Goal: Task Accomplishment & Management: Manage account settings

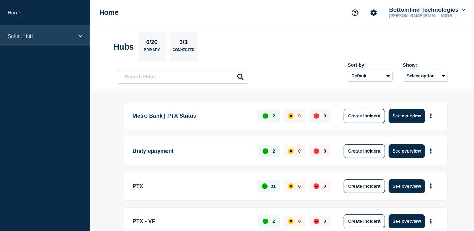
click at [56, 40] on div "Select Hub" at bounding box center [45, 36] width 90 height 21
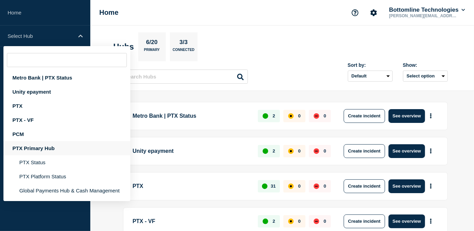
click at [28, 147] on div "PTX Primary Hub" at bounding box center [66, 148] width 127 height 14
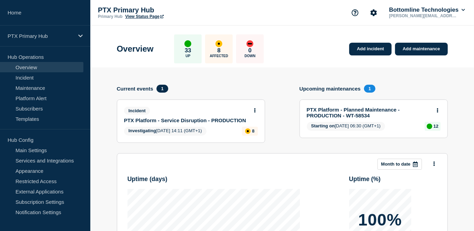
click at [254, 111] on button at bounding box center [255, 111] width 6 height 6
click at [249, 126] on link "View incident" at bounding box center [252, 128] width 28 height 6
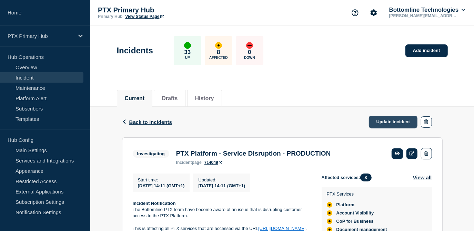
click at [385, 121] on link "Update incident" at bounding box center [393, 122] width 49 height 13
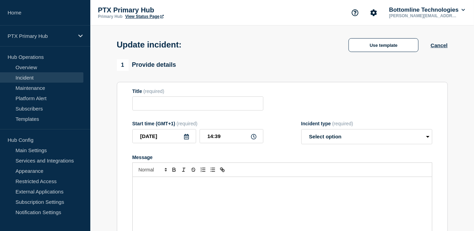
type input "PTX Platform - Service Disruption - PRODUCTION"
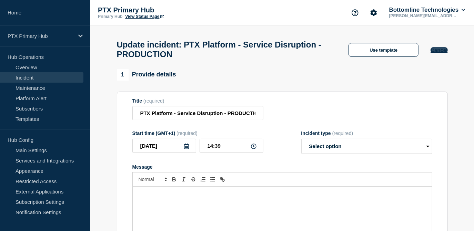
click at [442, 52] on button "Cancel" at bounding box center [439, 50] width 17 height 6
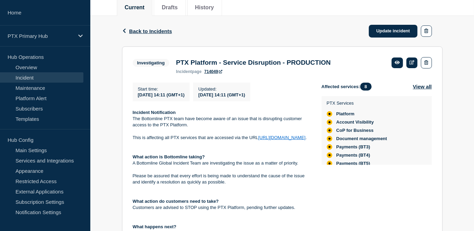
scroll to position [94, 0]
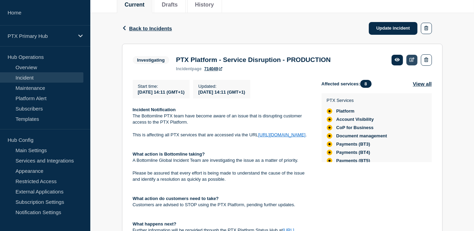
click at [412, 61] on icon at bounding box center [412, 60] width 5 height 4
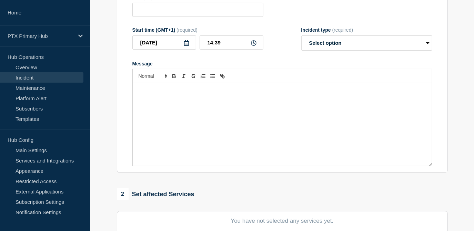
type input "PTX Platform - Service Disruption - PRODUCTION"
type input "14:11"
select select "investigating"
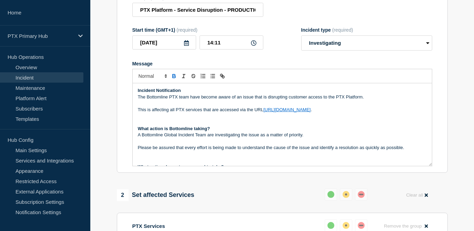
click at [302, 111] on p "This is affecting all PTX services that are accessed via the URL [URL][DOMAIN_N…" at bounding box center [282, 110] width 289 height 6
drag, startPoint x: 320, startPoint y: 112, endPoint x: 312, endPoint y: 113, distance: 8.4
click at [312, 113] on p "This is affecting all PTX services that are accessed via the URL [URL][DOMAIN_N…" at bounding box center [282, 110] width 289 height 6
click at [356, 112] on p "This is affecting all PTX services that are accessed via the URL [URL][DOMAIN_N…" at bounding box center [282, 110] width 289 height 6
click at [354, 112] on p "This is affecting all PTX services that are accessed via the URL [URL][DOMAIN_N…" at bounding box center [282, 110] width 289 height 6
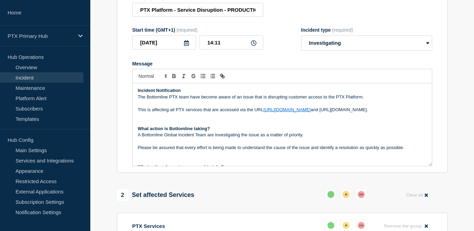
click at [352, 111] on p "This is affecting all PTX services that are accessed via the URL [URL][DOMAIN_N…" at bounding box center [282, 110] width 289 height 6
drag, startPoint x: 352, startPoint y: 111, endPoint x: 317, endPoint y: 111, distance: 34.5
click at [317, 111] on p "This is affecting all PTX services that are accessed via the URL [URL][DOMAIN_N…" at bounding box center [282, 110] width 289 height 6
click at [285, 111] on link "[URL][DOMAIN_NAME]" at bounding box center [287, 109] width 47 height 5
click at [325, 113] on p "This is affecting all PTX services that are accessed via the URL [URL][DOMAIN_N…" at bounding box center [282, 110] width 289 height 6
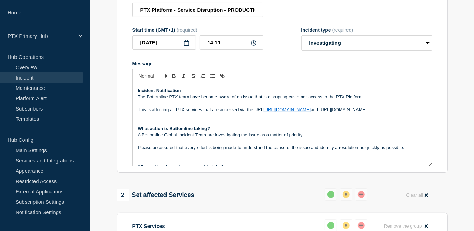
drag, startPoint x: 351, startPoint y: 110, endPoint x: 312, endPoint y: 112, distance: 39.0
click at [312, 112] on p "This is affecting all PTX services that are accessed via the URL [URL][DOMAIN_N…" at bounding box center [282, 110] width 289 height 6
click at [220, 78] on icon "Toggle link" at bounding box center [222, 76] width 6 height 6
type input "[URL][DOMAIN_NAME]"
click at [373, 125] on link at bounding box center [373, 122] width 16 height 5
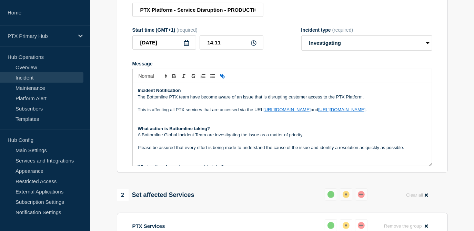
click at [363, 112] on p "This is affecting all PTX services that are accessed via the URL [URL][DOMAIN_N…" at bounding box center [282, 110] width 289 height 6
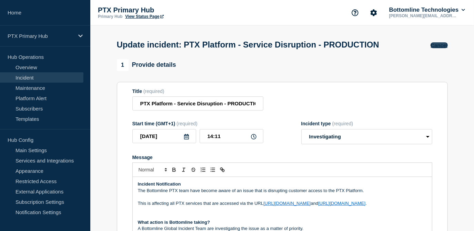
click at [437, 47] on button "Cancel" at bounding box center [439, 45] width 17 height 6
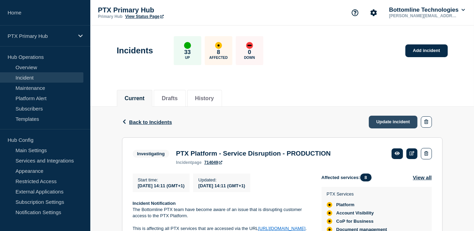
click at [386, 122] on link "Update incident" at bounding box center [393, 122] width 49 height 13
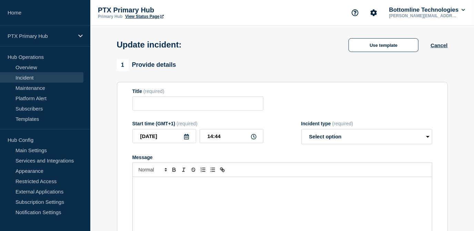
type input "PTX Platform - Service Disruption - PRODUCTION"
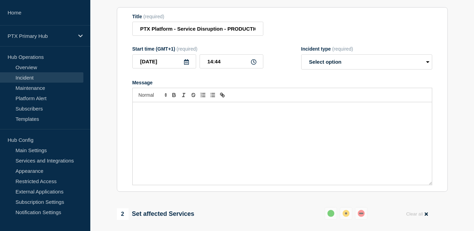
scroll to position [94, 0]
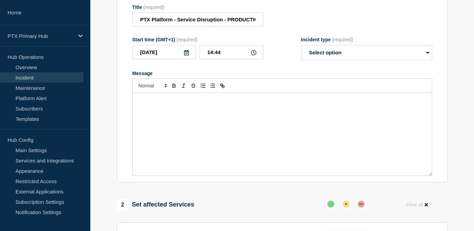
click at [163, 117] on div "Message" at bounding box center [282, 134] width 299 height 83
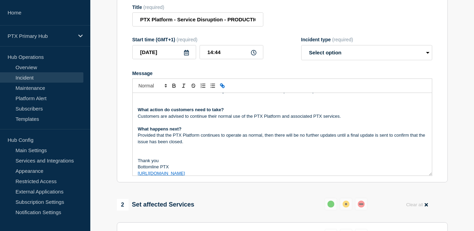
scroll to position [0, 0]
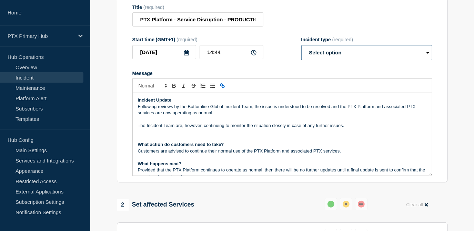
drag, startPoint x: 333, startPoint y: 54, endPoint x: 330, endPoint y: 58, distance: 5.3
click at [333, 54] on select "Select option Investigating Identified Monitoring Resolved" at bounding box center [367, 52] width 131 height 15
select select "monitoring"
click at [302, 48] on select "Select option Investigating Identified Monitoring Resolved" at bounding box center [367, 52] width 131 height 15
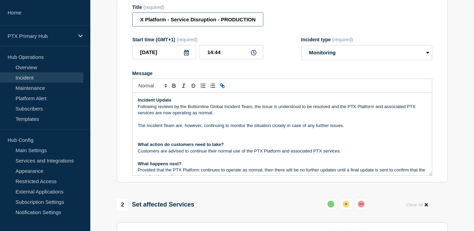
drag, startPoint x: 248, startPoint y: 26, endPoint x: 280, endPoint y: 20, distance: 31.9
click at [280, 20] on div "Title (required) PTX Platform - Service Disruption - PRODUCTION" at bounding box center [282, 15] width 300 height 22
click at [262, 24] on input "PTX Platform - Service Disruption - PRODUCTION" at bounding box center [197, 19] width 131 height 14
paste input "WT-59027"
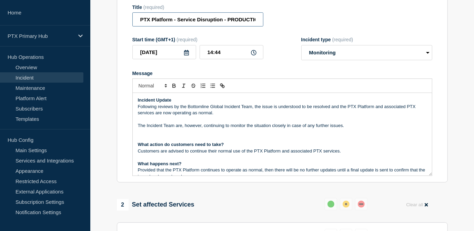
drag, startPoint x: 258, startPoint y: 26, endPoint x: 113, endPoint y: 26, distance: 145.2
type input "PTX Platform - Service Disruption - PRODUCTION - WT-59027"
click at [268, 27] on div "Title (required) PTX Platform - Service Disruption - PRODUCTION - WT-59027" at bounding box center [282, 15] width 300 height 22
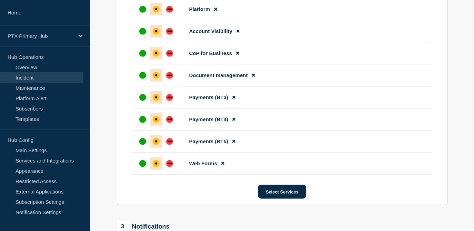
scroll to position [345, 0]
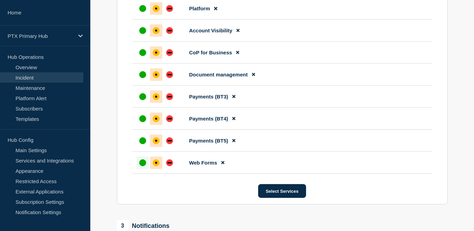
click at [138, 168] on div at bounding box center [143, 163] width 12 height 12
click at [138, 147] on div at bounding box center [143, 141] width 12 height 12
click at [142, 130] on li "Payments (BT4)" at bounding box center [282, 119] width 300 height 22
click at [142, 122] on div "up" at bounding box center [142, 119] width 7 height 7
click at [145, 100] on div "up" at bounding box center [142, 96] width 7 height 7
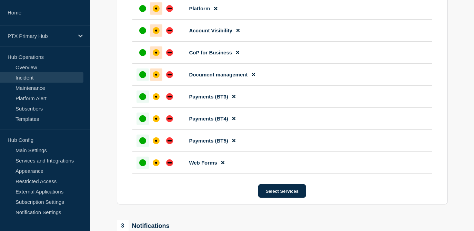
drag, startPoint x: 143, startPoint y: 80, endPoint x: 142, endPoint y: 63, distance: 16.9
click at [143, 78] on div "up" at bounding box center [142, 74] width 7 height 7
click at [142, 56] on div "up" at bounding box center [142, 52] width 7 height 7
click at [144, 34] on div "up" at bounding box center [142, 30] width 7 height 7
click at [144, 10] on div "up" at bounding box center [142, 8] width 7 height 7
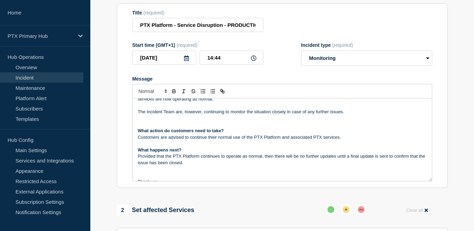
scroll to position [0, 0]
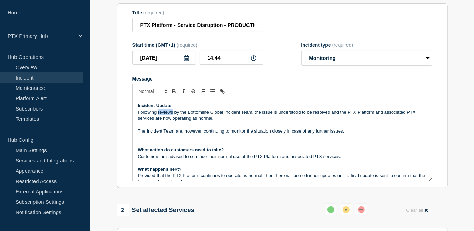
drag, startPoint x: 173, startPoint y: 116, endPoint x: 158, endPoint y: 116, distance: 15.2
click at [158, 116] on p "Following reviews by the Bottomline Global Incident Team, the issue is understo…" at bounding box center [282, 115] width 289 height 13
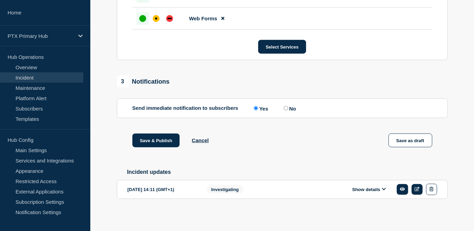
scroll to position [496, 0]
click at [162, 138] on button "Save & Publish" at bounding box center [156, 141] width 48 height 14
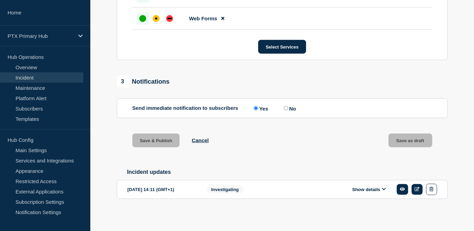
scroll to position [511, 0]
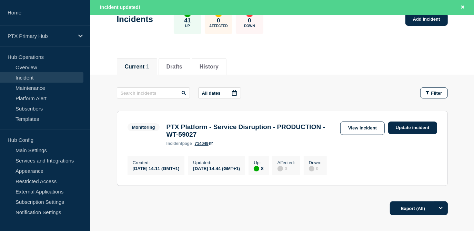
scroll to position [97, 0]
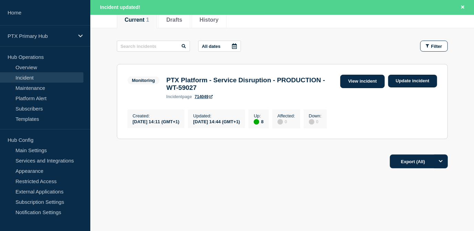
click at [374, 79] on link "View incident" at bounding box center [362, 81] width 45 height 13
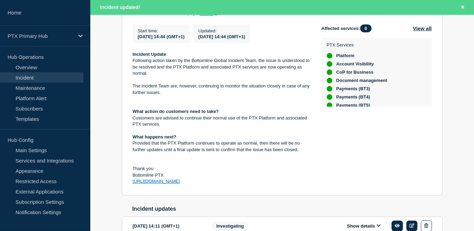
scroll to position [119, 0]
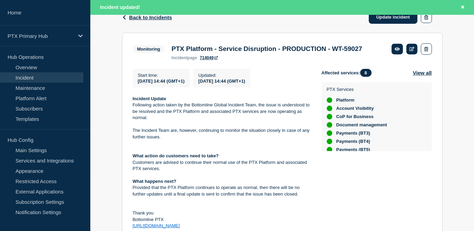
drag, startPoint x: 200, startPoint y: 148, endPoint x: 130, endPoint y: 110, distance: 79.6
click at [130, 110] on section "Monitoring PTX Platform - Service Disruption - PRODUCTION - WT-59027 incident p…" at bounding box center [282, 137] width 321 height 208
copy div "Incident Update Following action taken by the Bottomline Global Incident Team, …"
click at [279, 121] on p "Following action taken by the Bottomline Global Incident Team, the issue is und…" at bounding box center [222, 111] width 178 height 19
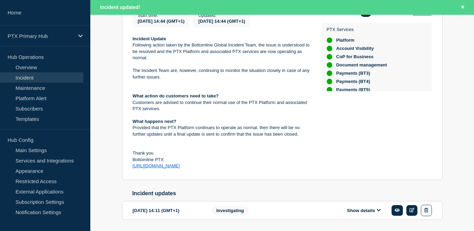
scroll to position [214, 0]
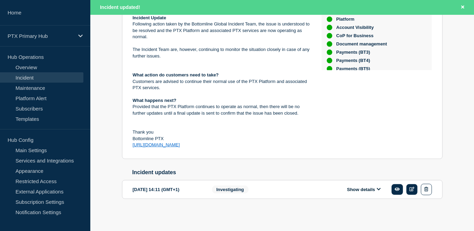
click at [362, 192] on button "Show details" at bounding box center [364, 190] width 38 height 6
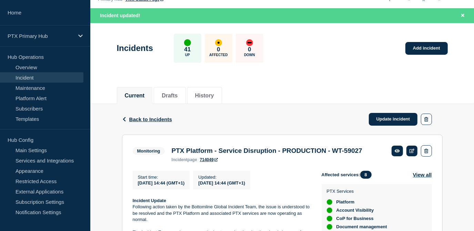
scroll to position [0, 0]
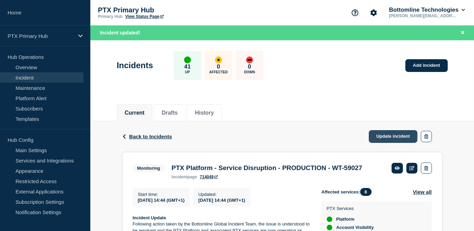
click at [392, 140] on link "Update incident" at bounding box center [393, 136] width 49 height 13
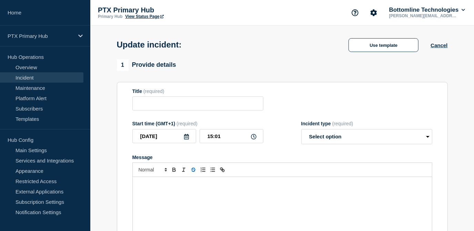
type input "PTX Platform - Service Disruption - PRODUCTION - WT-59027"
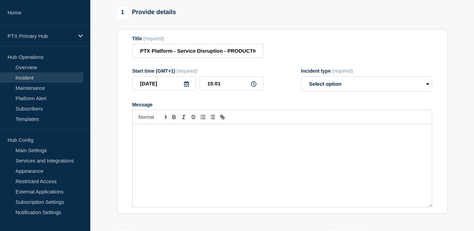
scroll to position [62, 0]
click at [164, 151] on div "Message" at bounding box center [282, 166] width 299 height 83
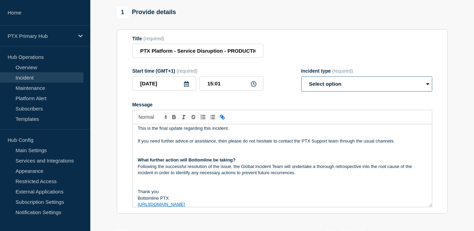
click at [325, 88] on select "Select option Investigating Identified Monitoring Resolved" at bounding box center [367, 84] width 131 height 15
select select "resolved"
click at [302, 80] on select "Select option Investigating Identified Monitoring Resolved" at bounding box center [367, 84] width 131 height 15
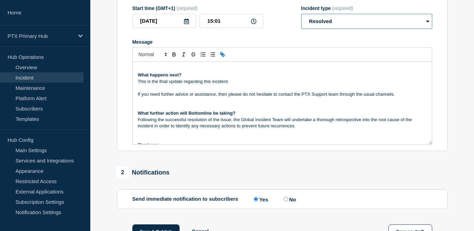
scroll to position [15, 0]
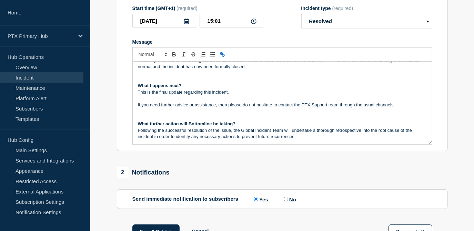
drag, startPoint x: 305, startPoint y: 140, endPoint x: 131, endPoint y: 127, distance: 173.7
click at [131, 127] on section "Title (required) PTX Platform - Service Disruption - PRODUCTION - WT-59027 Star…" at bounding box center [282, 59] width 331 height 185
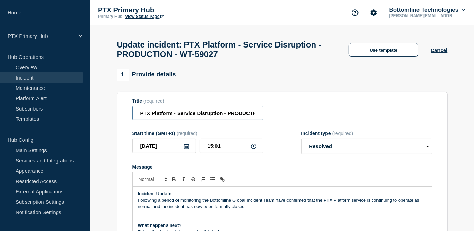
scroll to position [0, 35]
drag, startPoint x: 238, startPoint y: 117, endPoint x: 320, endPoint y: 117, distance: 82.1
click at [320, 117] on div "Title (required) PTX Platform - Service Disruption - PRODUCTION - WT-59027" at bounding box center [282, 109] width 300 height 22
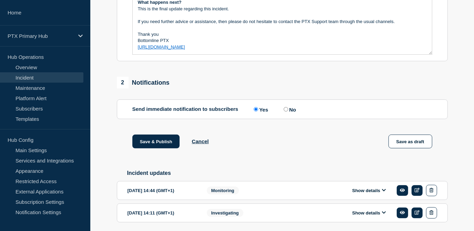
scroll to position [219, 0]
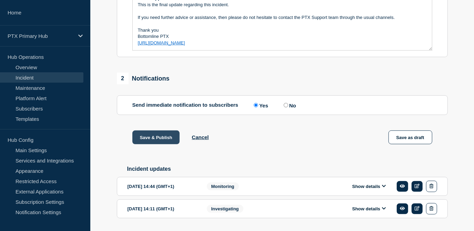
click at [164, 137] on button "Save & Publish" at bounding box center [156, 138] width 48 height 14
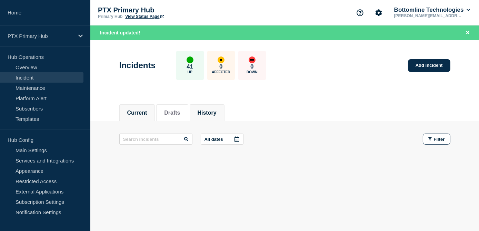
click at [204, 114] on button "History" at bounding box center [207, 113] width 19 height 6
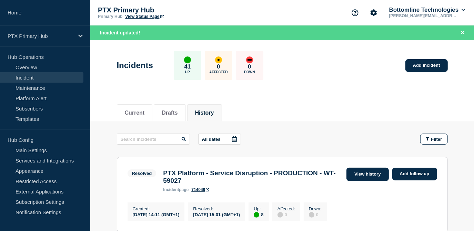
click at [364, 176] on link "View history" at bounding box center [368, 174] width 42 height 13
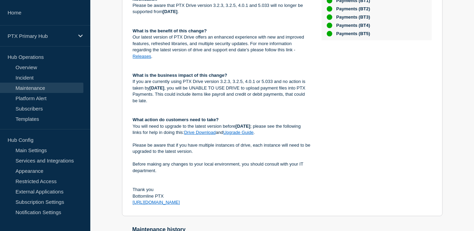
scroll to position [122, 0]
